Goal: Transaction & Acquisition: Purchase product/service

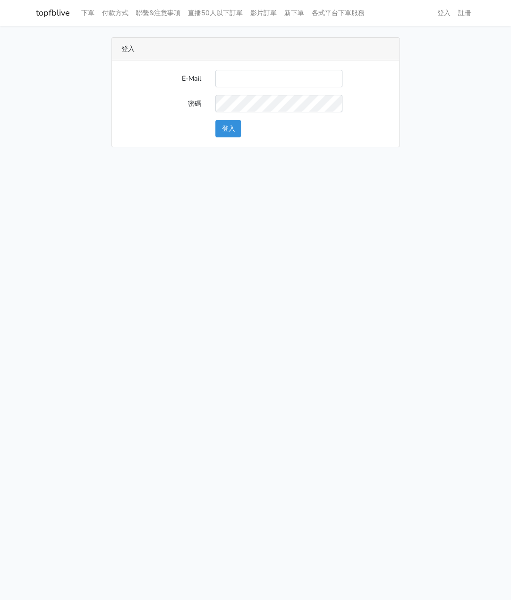
click at [256, 76] on input "E-Mail" at bounding box center [278, 78] width 127 height 17
type input "watin5408@gmail.com"
click at [221, 130] on button "登入" at bounding box center [227, 128] width 25 height 17
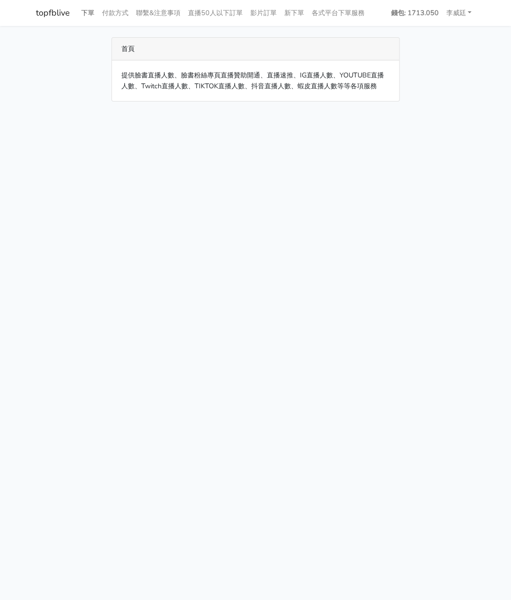
click at [88, 14] on link "下單" at bounding box center [87, 13] width 21 height 18
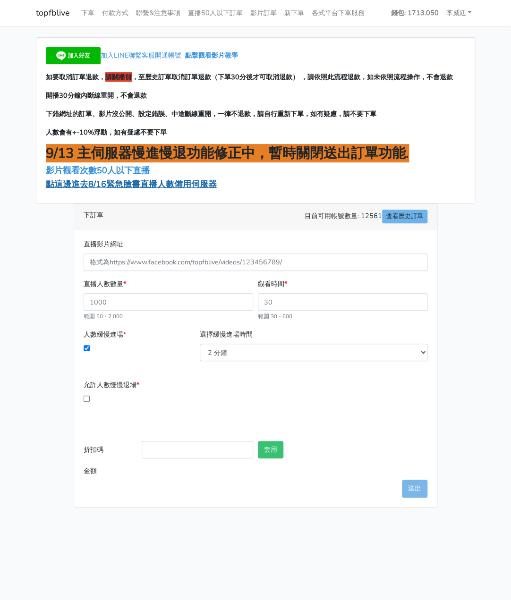
click at [87, 189] on span "點這邊進去8/16緊急臉書直播人數備用伺服器" at bounding box center [131, 183] width 171 height 11
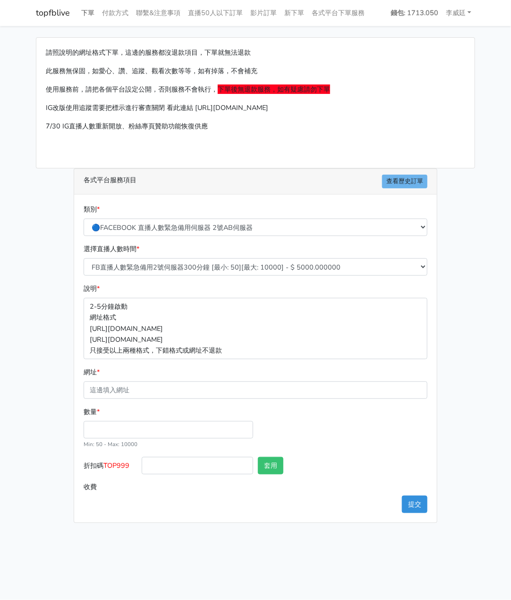
click at [85, 13] on link "下單" at bounding box center [87, 13] width 21 height 18
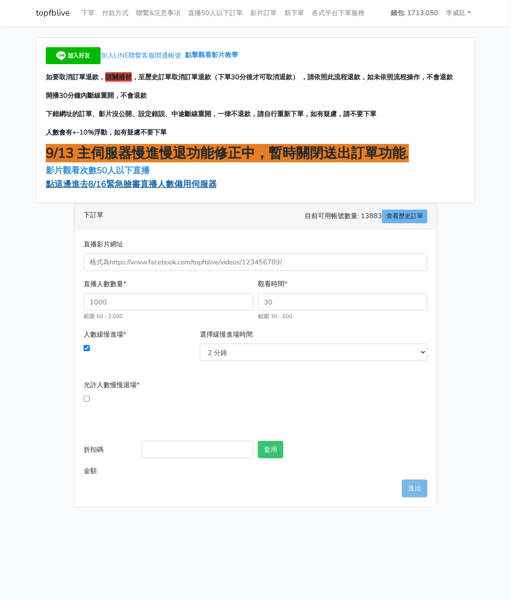
click at [141, 187] on span "點這邊進去8/16緊急臉書直播人數備用伺服器" at bounding box center [131, 183] width 171 height 11
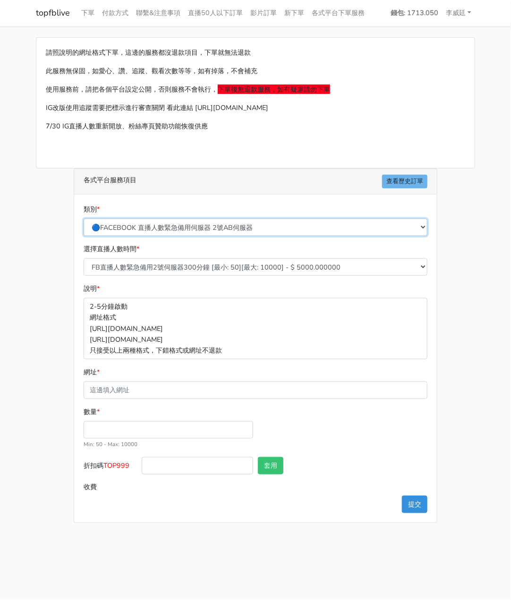
click at [161, 226] on select "🔵FACEBOOK 直播人數緊急備用伺服器 2號AB伺服器 🔵FACEBOOK 網軍專用貼文留言 安全保密 🔵9/30 FACEBOOK 直播人數緩慢進場緩慢…" at bounding box center [256, 227] width 344 height 17
select select "3/26熱門平台服務台灣粉絲IG YT FB TIKTOK"
click at [84, 219] on select "🔵FACEBOOK 直播人數緊急備用伺服器 2號AB伺服器 🔵FACEBOOK 網軍專用貼文留言 安全保密 🔵9/30 FACEBOOK 直播人數緩慢進場緩慢…" at bounding box center [256, 227] width 344 height 17
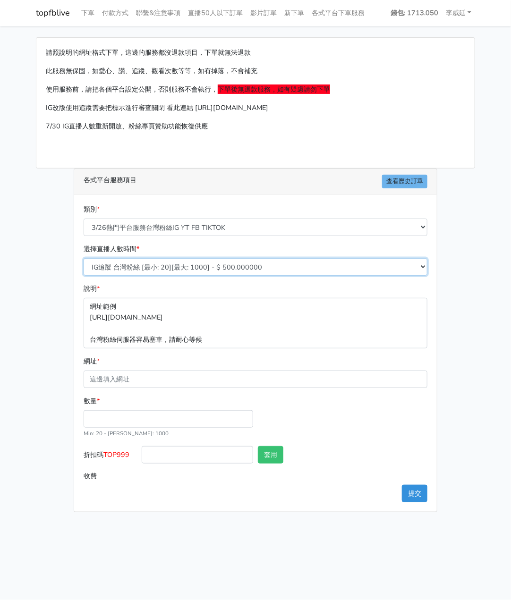
click at [187, 265] on select "IG追蹤 台灣粉絲 [最小: 20][最大: 1000] - $ 500.000000 IG愛心 台灣粉絲 [最小: 20][最大: 1000] - $ 35…" at bounding box center [256, 266] width 344 height 17
select select "670"
click at [84, 258] on select "IG追蹤 台灣粉絲 [最小: 20][最大: 1000] - $ 500.000000 IG愛心 台灣粉絲 [最小: 20][最大: 1000] - $ 35…" at bounding box center [256, 266] width 344 height 17
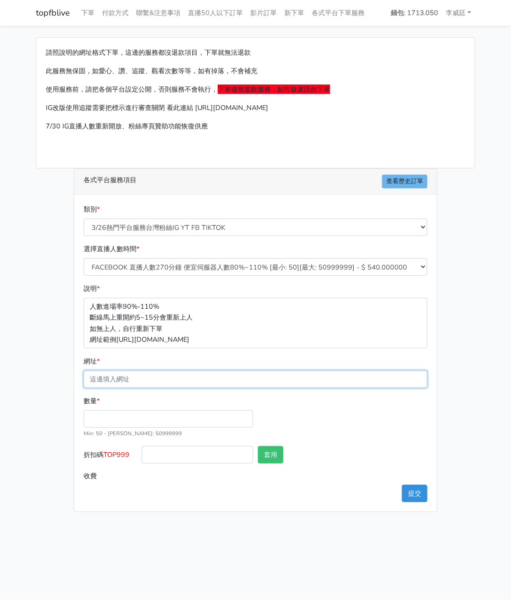
click at [119, 380] on input "網址 *" at bounding box center [256, 379] width 344 height 17
paste input "[URL][DOMAIN_NAME]"
type input "[URL][DOMAIN_NAME]"
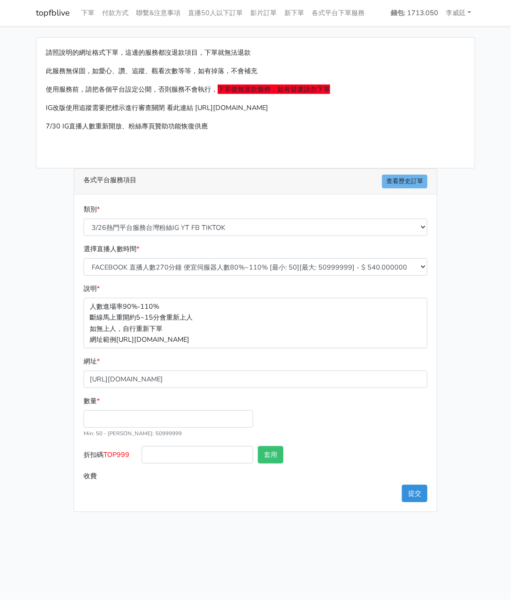
click at [113, 428] on div "數量 * Min: 50 - Max: 50999999" at bounding box center [168, 417] width 174 height 43
click at [113, 421] on input "數量 *" at bounding box center [169, 418] width 170 height 17
type input "200"
type input "108.000"
drag, startPoint x: 133, startPoint y: 455, endPoint x: 105, endPoint y: 453, distance: 28.0
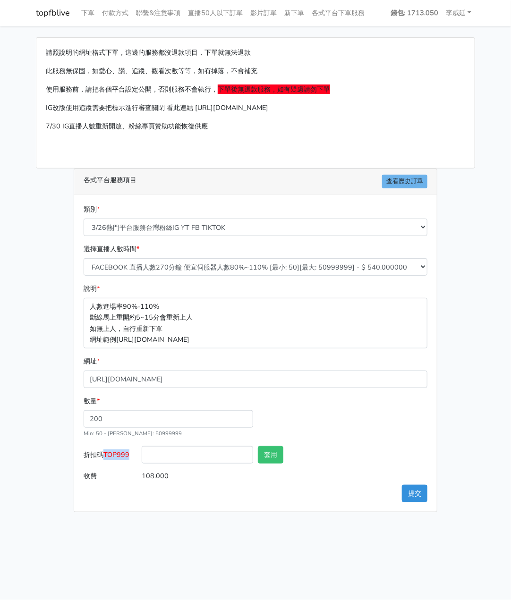
click at [105, 453] on label "折扣碼 TOP999" at bounding box center [110, 456] width 58 height 21
copy span "TOP999"
click at [159, 458] on input "折扣碼 TOP999" at bounding box center [197, 454] width 111 height 17
paste input "TOP999"
type input "TOP999"
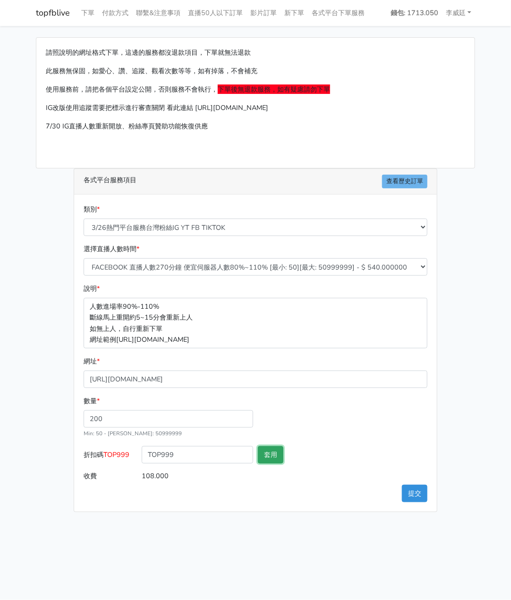
click at [273, 451] on button "套用" at bounding box center [270, 454] width 25 height 17
type input "套用失敗"
click at [411, 490] on button "提交" at bounding box center [414, 493] width 25 height 17
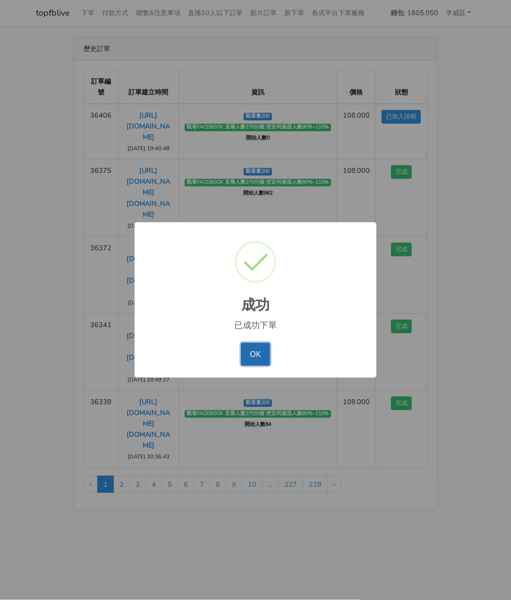
click at [254, 357] on button "OK" at bounding box center [255, 354] width 29 height 23
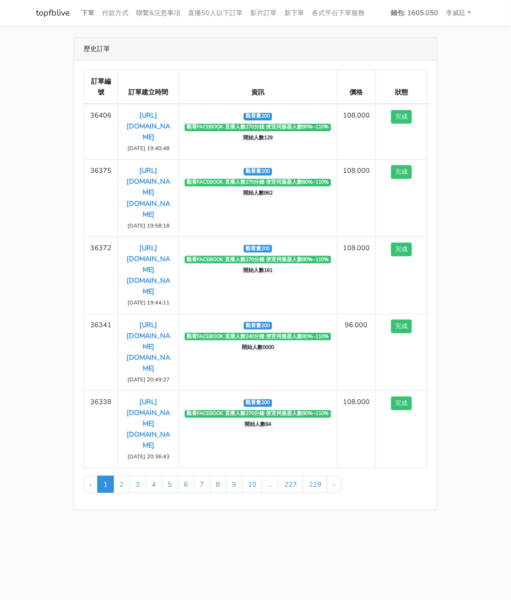
click at [87, 13] on link "下單" at bounding box center [87, 13] width 21 height 18
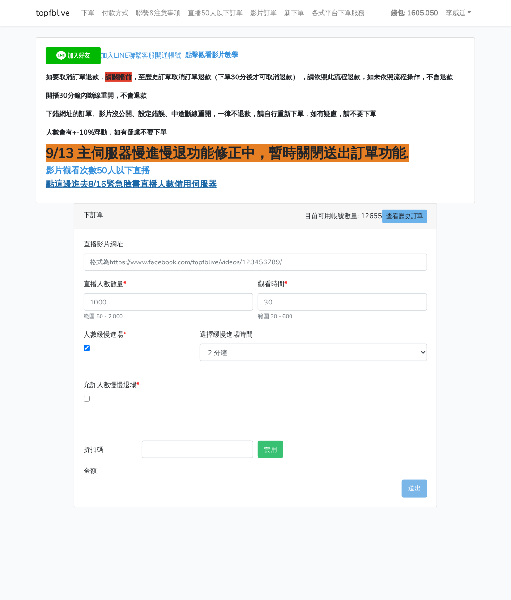
click at [121, 184] on span "點這邊進去8/16緊急臉書直播人數備用伺服器" at bounding box center [131, 183] width 171 height 11
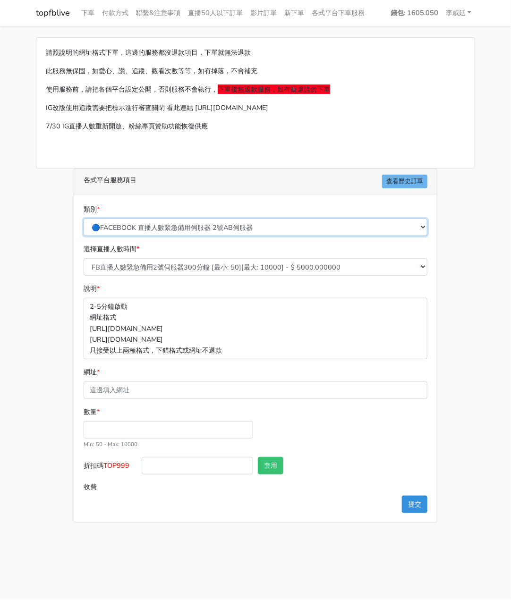
click at [180, 228] on select "🔵FACEBOOK 直播人數緊急備用伺服器 2號AB伺服器 🔵FACEBOOK 網軍專用貼文留言 安全保密 🔵9/30 FACEBOOK 直播人數緩慢進場緩慢…" at bounding box center [256, 227] width 344 height 17
select select "3/26熱門平台服務台灣粉絲IG YT FB TIKTOK"
click at [84, 219] on select "🔵FACEBOOK 直播人數緊急備用伺服器 2號AB伺服器 🔵FACEBOOK 網軍專用貼文留言 安全保密 🔵9/30 FACEBOOK 直播人數緩慢進場緩慢…" at bounding box center [256, 227] width 344 height 17
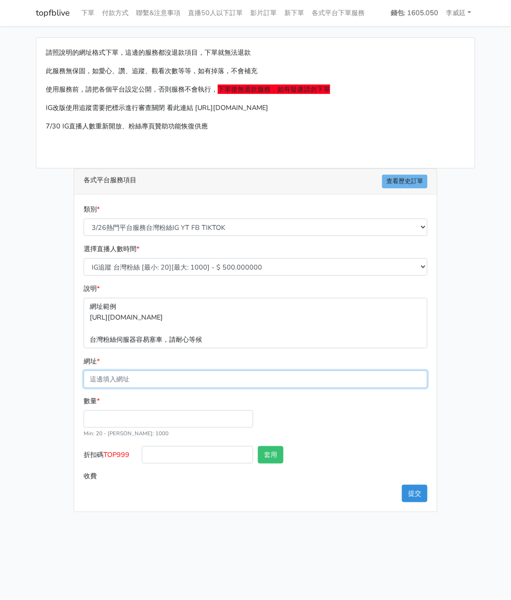
click at [128, 380] on input "網址 *" at bounding box center [256, 379] width 344 height 17
paste input "[URL][DOMAIN_NAME][DOMAIN_NAME]"
type input "[URL][DOMAIN_NAME][DOMAIN_NAME]"
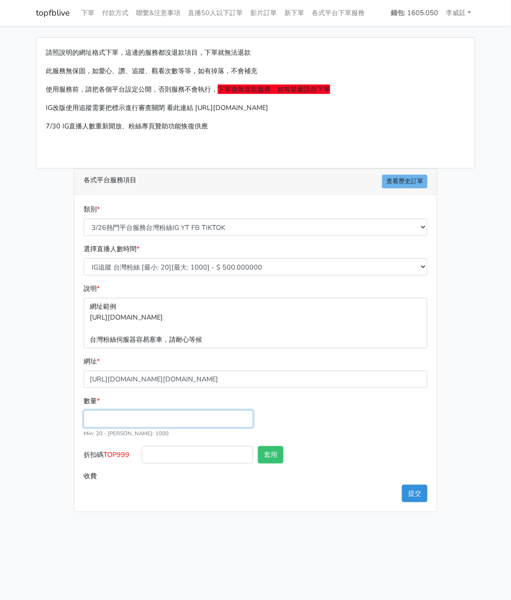
click at [103, 418] on input "數量 *" at bounding box center [169, 418] width 170 height 17
type input "200"
type input "100.000"
click at [267, 458] on button "套用" at bounding box center [270, 454] width 25 height 17
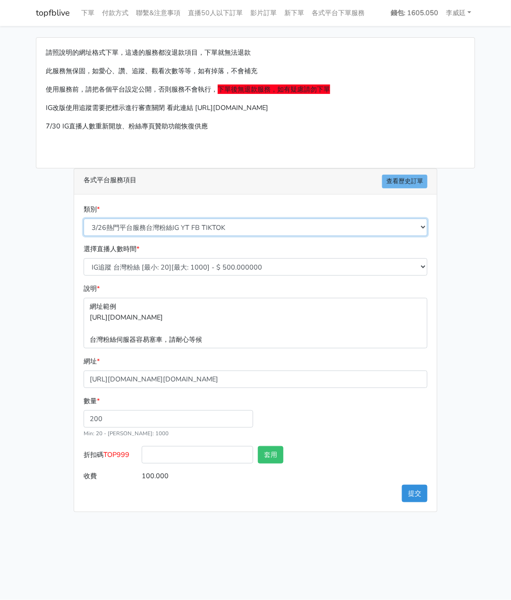
click at [204, 225] on select "🔵FACEBOOK 直播人數緊急備用伺服器 2號AB伺服器 🔵FACEBOOK 網軍專用貼文留言 安全保密 🔵9/30 FACEBOOK 直播人數緩慢進場緩慢…" at bounding box center [256, 227] width 344 height 17
click at [84, 219] on select "🔵FACEBOOK 直播人數緊急備用伺服器 2號AB伺服器 🔵FACEBOOK 網軍專用貼文留言 安全保密 🔵9/30 FACEBOOK 直播人數緩慢進場緩慢…" at bounding box center [256, 227] width 344 height 17
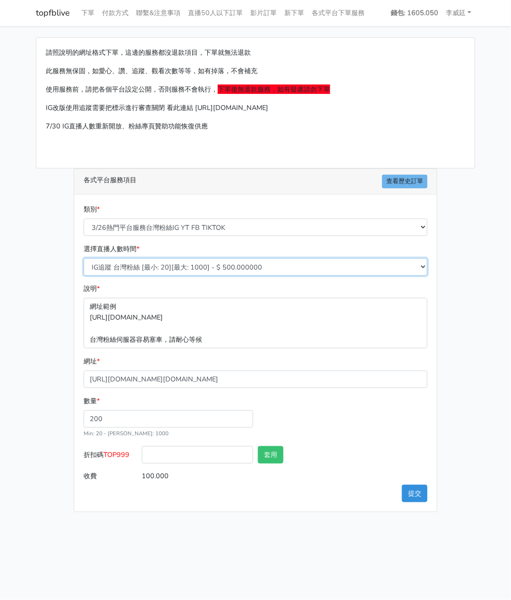
click at [173, 263] on select "IG追蹤 台灣粉絲 [最小: 20][最大: 1000] - $ 500.000000 IG愛心 台灣粉絲 [最小: 20][最大: 1000] - $ 35…" at bounding box center [256, 266] width 344 height 17
select select "670"
click at [84, 258] on select "IG追蹤 台灣粉絲 [最小: 20][最大: 1000] - $ 500.000000 IG愛心 台灣粉絲 [最小: 20][最大: 1000] - $ 35…" at bounding box center [256, 266] width 344 height 17
type input "108.000"
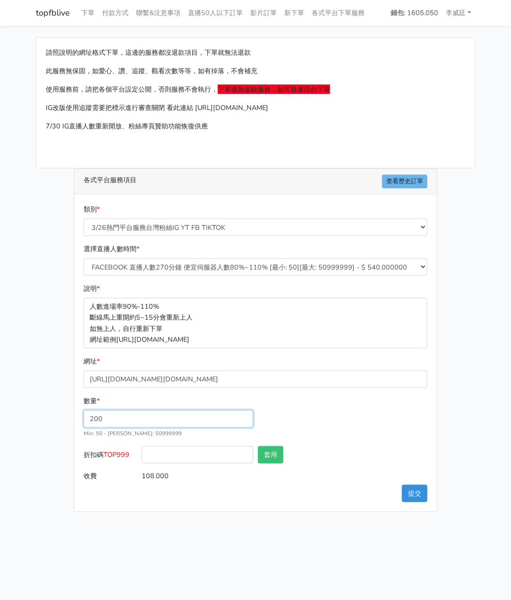
click at [113, 420] on input "200" at bounding box center [169, 418] width 170 height 17
click at [276, 451] on button "套用" at bounding box center [270, 454] width 25 height 17
click at [424, 491] on button "提交" at bounding box center [414, 493] width 25 height 17
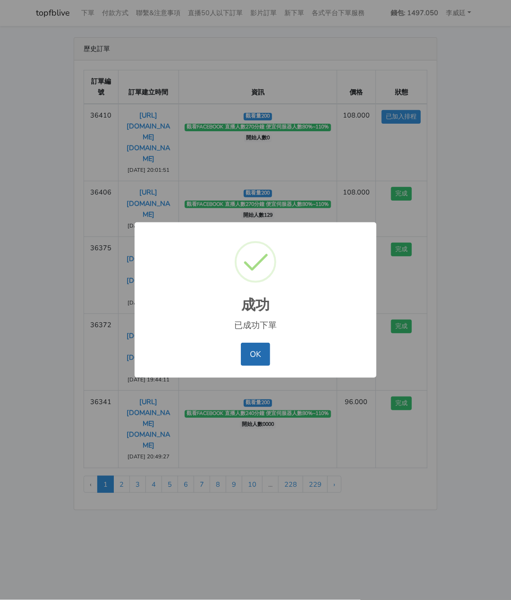
click at [247, 358] on button "OK" at bounding box center [255, 354] width 29 height 23
